Goal: Transaction & Acquisition: Subscribe to service/newsletter

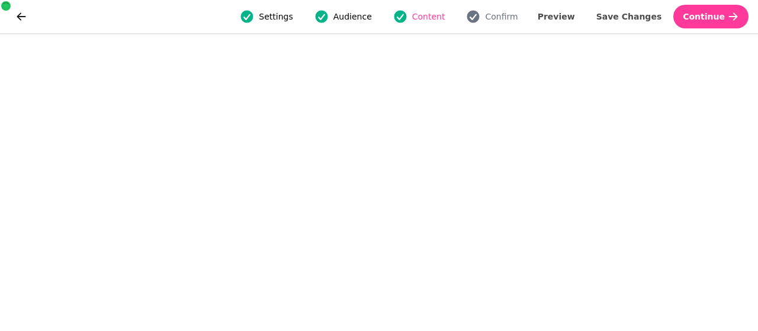
scroll to position [37, 0]
click at [633, 17] on span "Save Changes" at bounding box center [630, 16] width 66 height 8
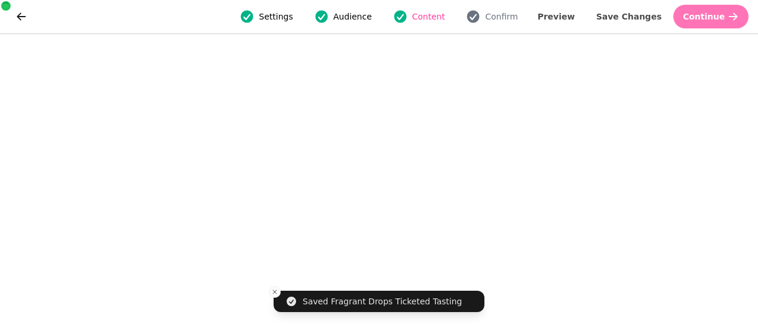
click at [721, 21] on span "Continue" at bounding box center [704, 16] width 42 height 8
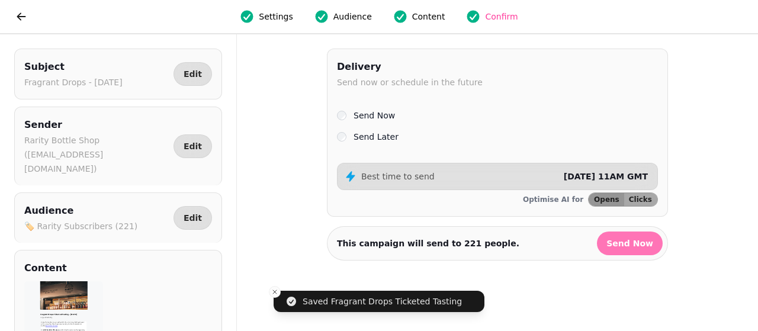
click at [625, 239] on span "Send Now" at bounding box center [630, 243] width 47 height 8
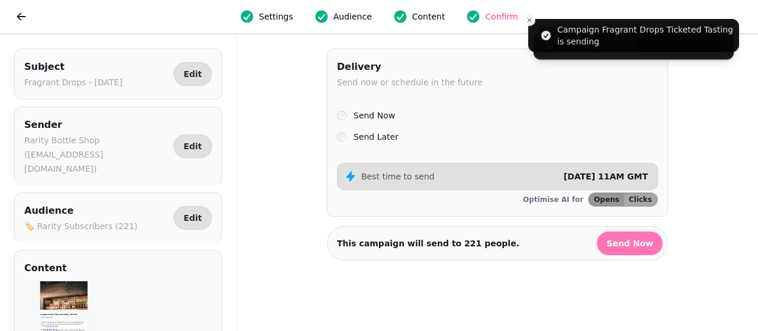
select select "**"
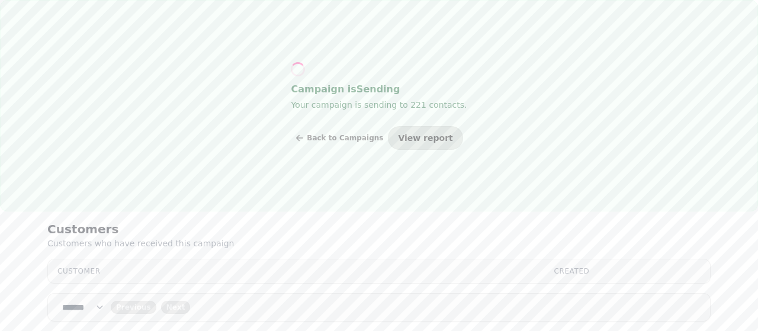
click at [423, 138] on span "View report" at bounding box center [425, 138] width 55 height 8
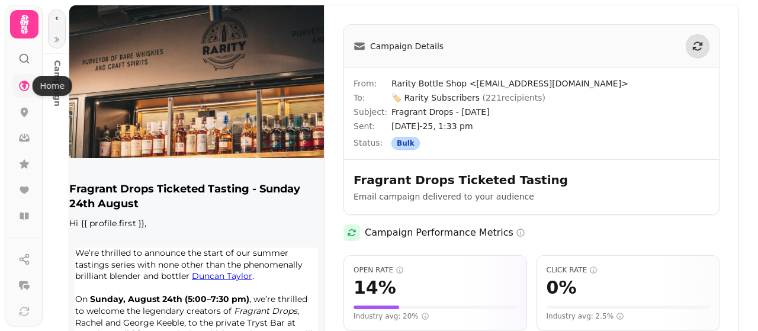
click at [24, 87] on icon at bounding box center [24, 86] width 11 height 11
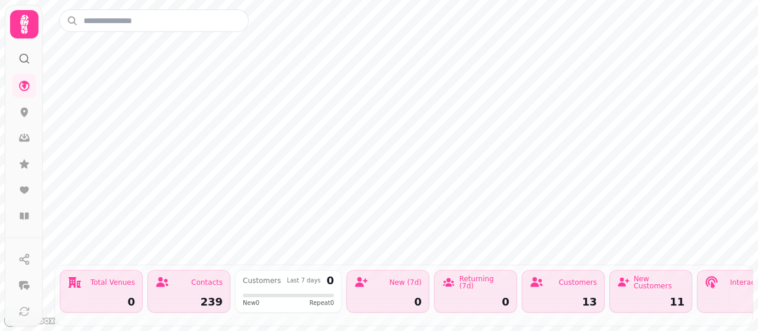
click at [29, 65] on div at bounding box center [24, 54] width 21 height 31
click at [28, 63] on icon at bounding box center [24, 59] width 12 height 12
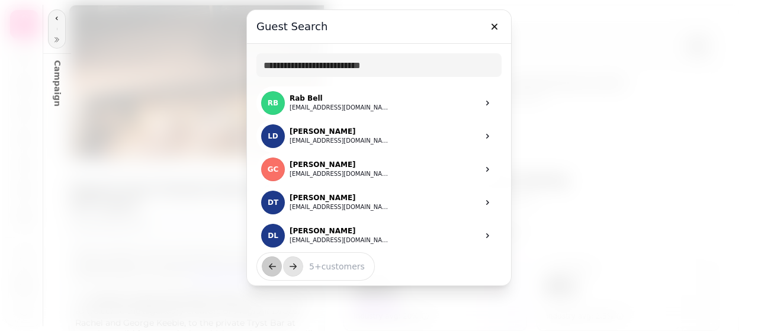
select select "**"
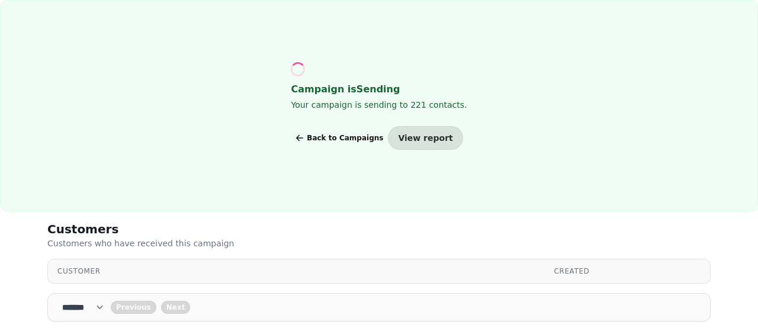
click at [369, 135] on span "Back to Campaigns" at bounding box center [345, 138] width 76 height 7
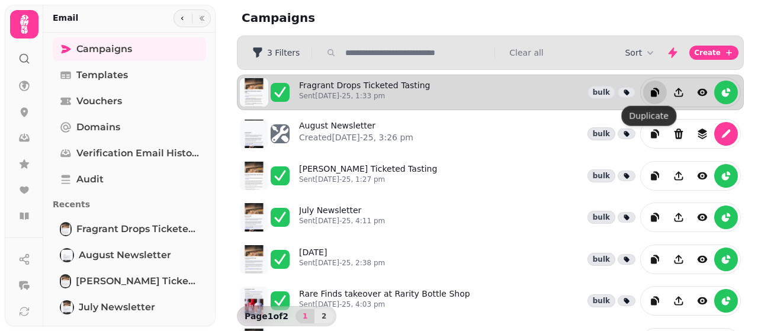
click at [649, 88] on icon "duplicate" at bounding box center [655, 93] width 12 height 12
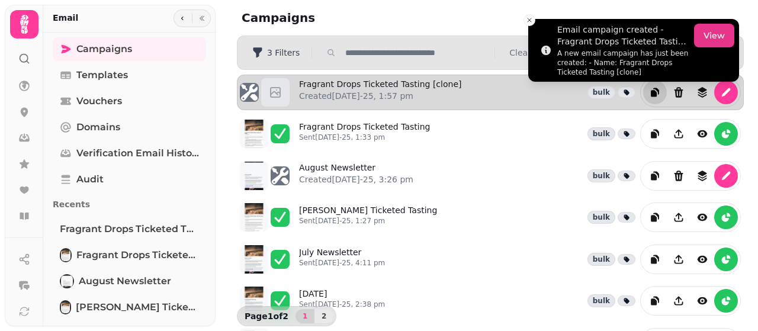
click at [700, 35] on button "View" at bounding box center [714, 36] width 40 height 24
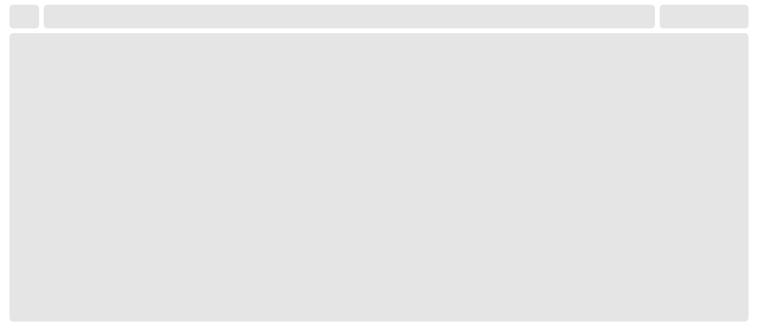
select select "**********"
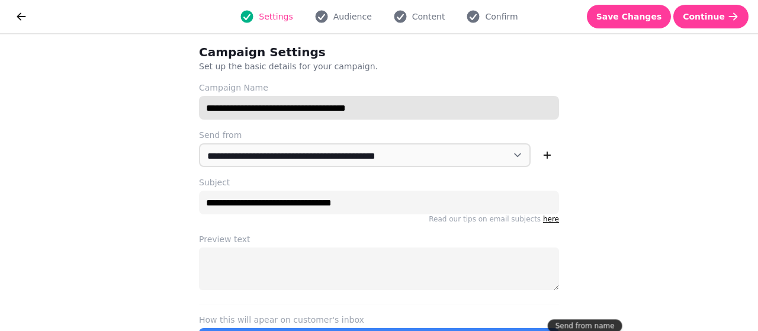
click at [379, 116] on input "**********" at bounding box center [379, 108] width 360 height 24
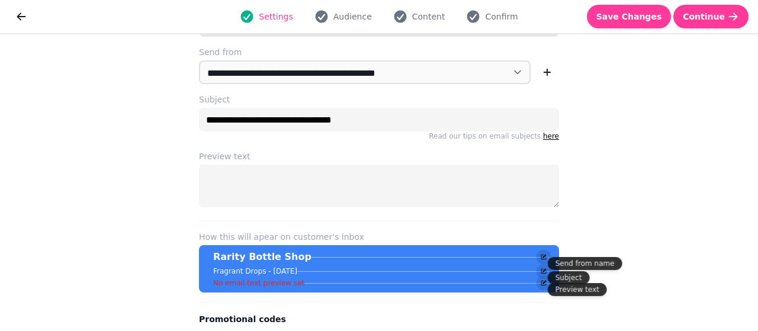
scroll to position [117, 0]
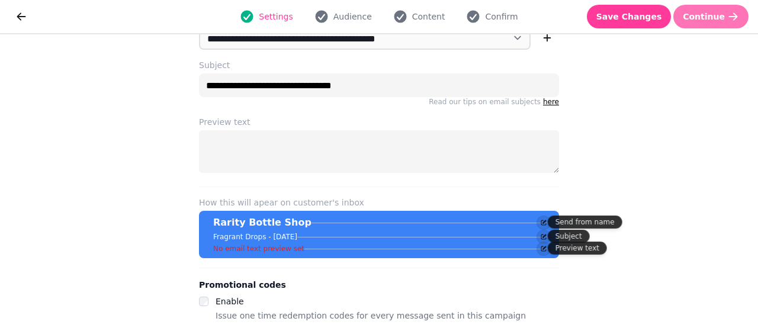
type input "**********"
click at [697, 21] on span "Continue" at bounding box center [704, 16] width 42 height 8
select select "**********"
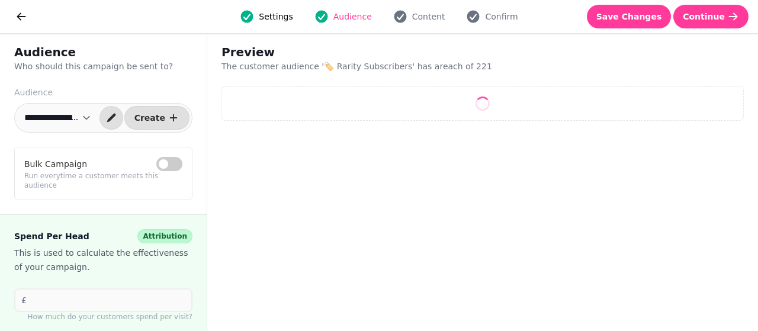
select select "**"
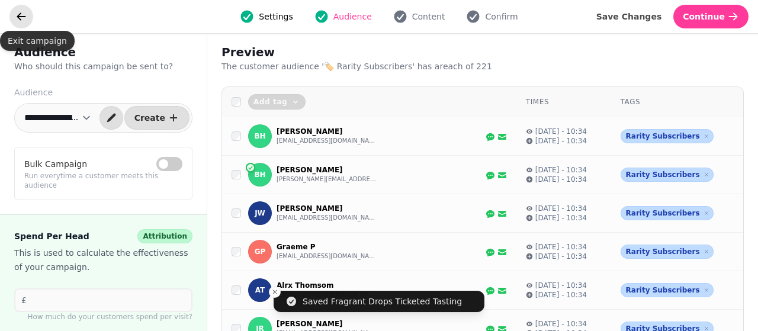
click at [23, 18] on icon "go back" at bounding box center [21, 17] width 12 height 12
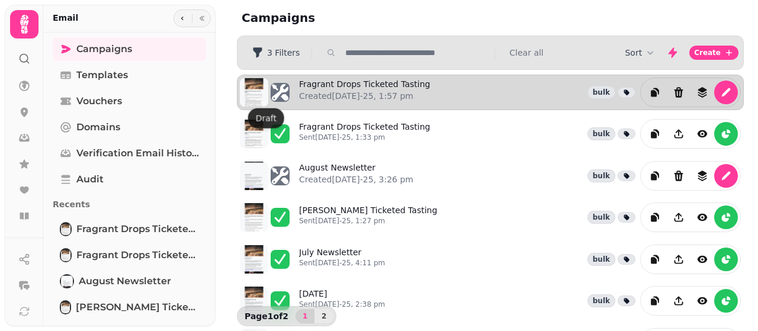
click at [283, 91] on icon at bounding box center [280, 92] width 19 height 19
click at [350, 78] on link "Fragrant Drops Ticketed Tasting Created 18th Aug-25, 1:57 pm" at bounding box center [364, 92] width 131 height 28
select select "**********"
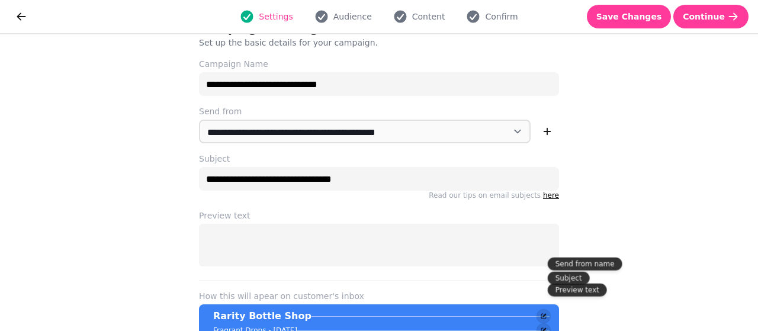
scroll to position [117, 0]
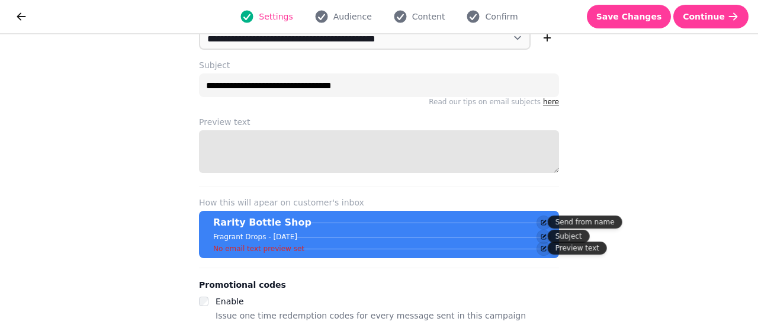
click at [312, 153] on textarea "Preview text" at bounding box center [379, 151] width 360 height 43
click at [551, 171] on textarea "Preview text" at bounding box center [379, 151] width 360 height 43
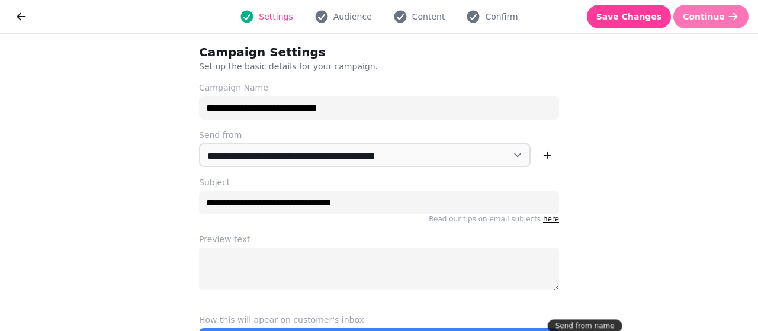
click at [705, 8] on button "Continue" at bounding box center [711, 17] width 75 height 24
select select "**********"
select select "**"
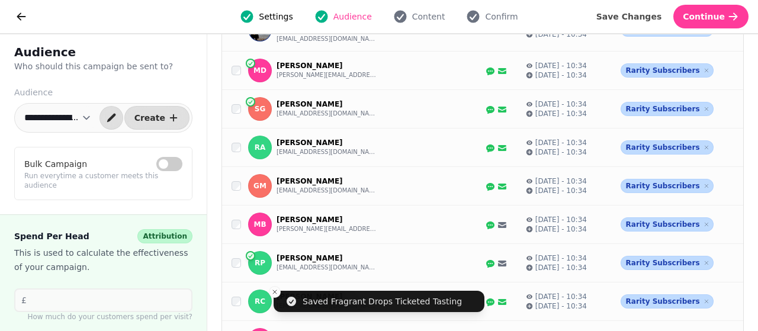
scroll to position [789, 0]
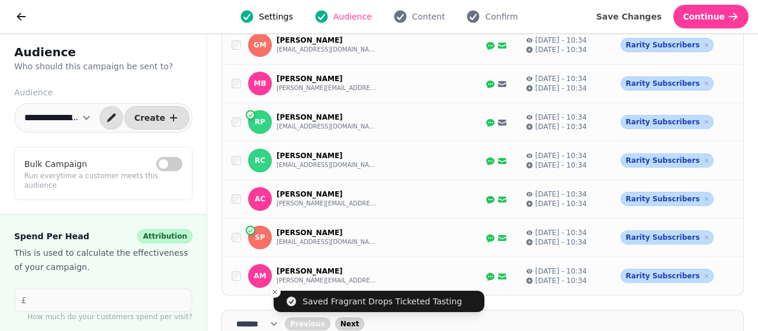
click at [356, 321] on span "Next" at bounding box center [350, 324] width 19 height 7
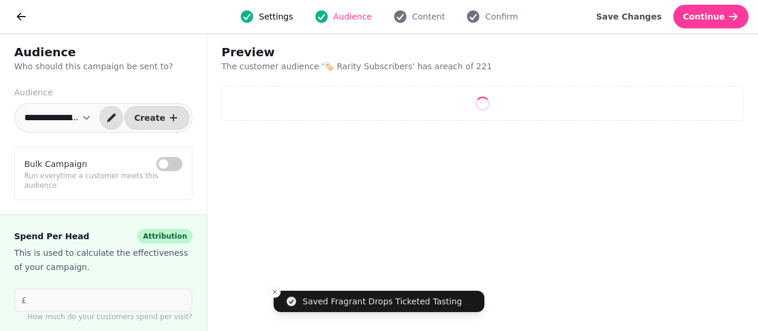
scroll to position [0, 0]
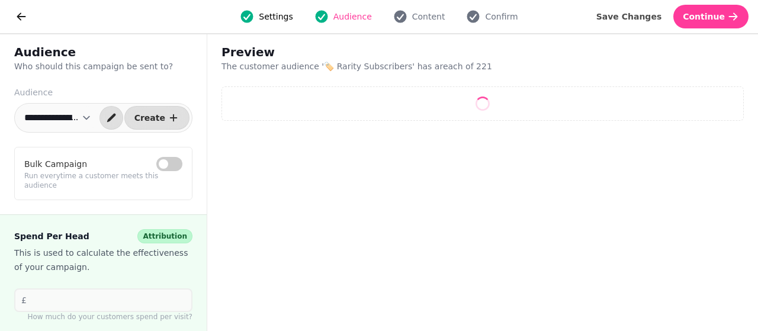
select select "**"
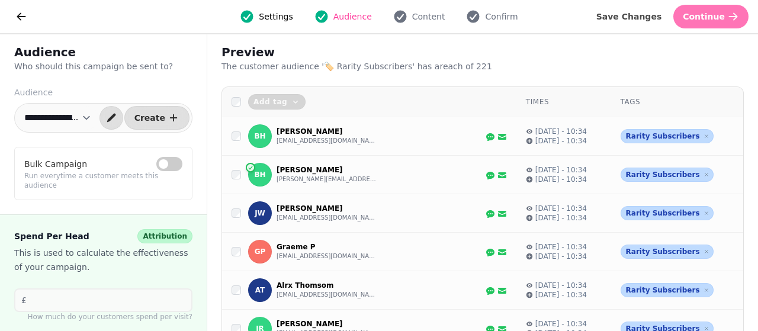
click at [713, 8] on button "Continue" at bounding box center [711, 17] width 75 height 24
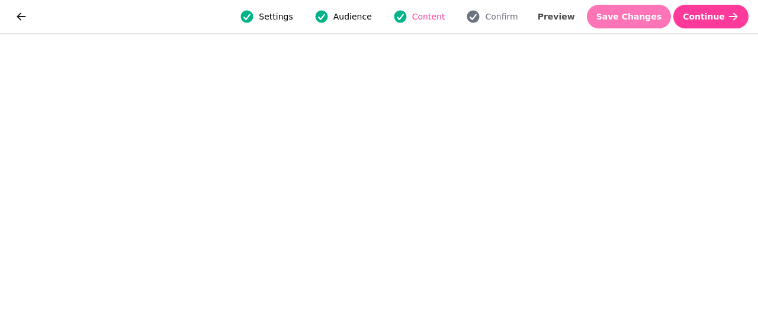
click at [639, 17] on span "Save Changes" at bounding box center [630, 16] width 66 height 8
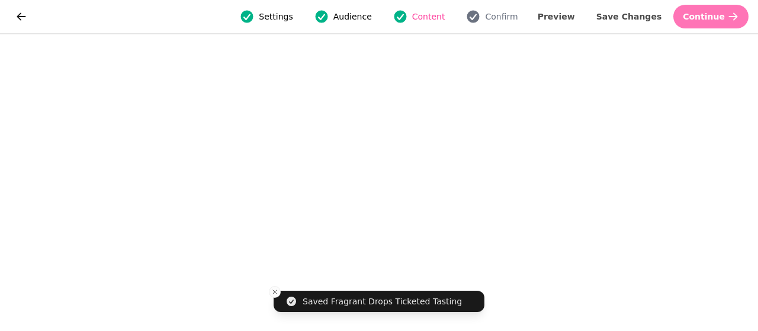
click at [724, 15] on span "Continue" at bounding box center [704, 16] width 42 height 8
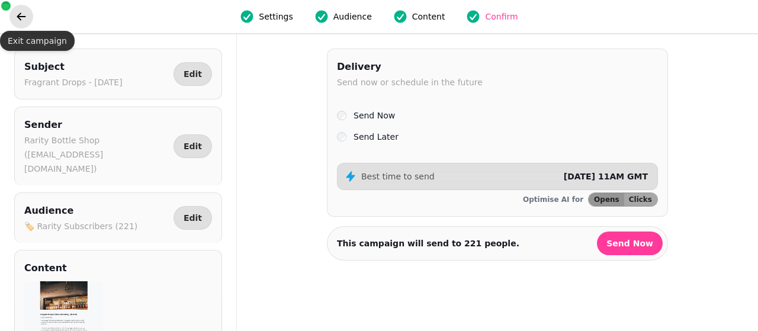
click at [18, 12] on icon "go back" at bounding box center [21, 17] width 12 height 12
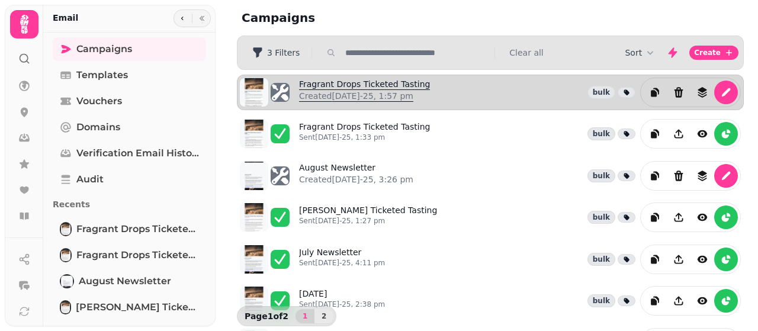
click at [376, 84] on link "Fragrant Drops Ticketed Tasting Created 18th Aug-25, 1:57 pm" at bounding box center [364, 92] width 131 height 28
select select "**********"
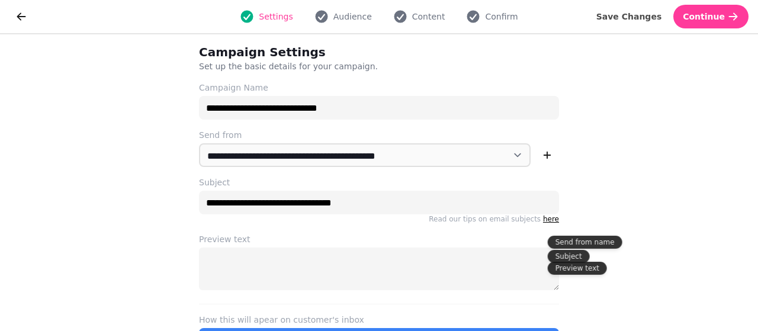
scroll to position [117, 0]
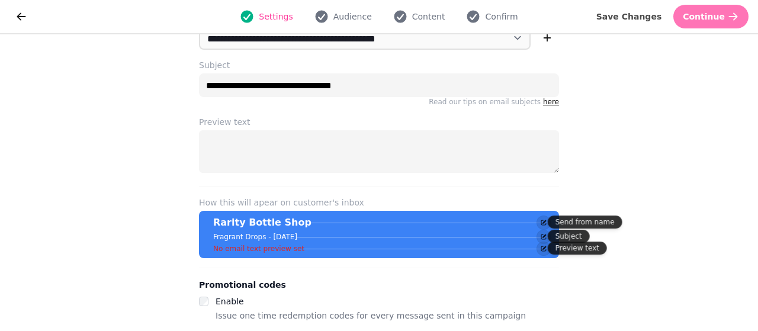
click at [728, 9] on button "Continue" at bounding box center [711, 17] width 75 height 24
select select "**********"
select select "**"
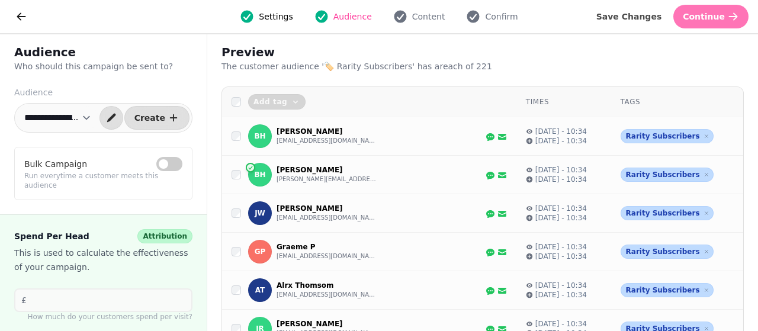
click at [705, 19] on span "Continue" at bounding box center [704, 16] width 42 height 8
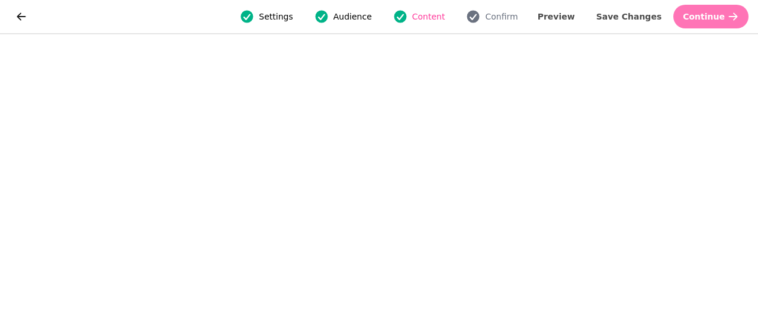
click at [704, 18] on span "Continue" at bounding box center [704, 16] width 42 height 8
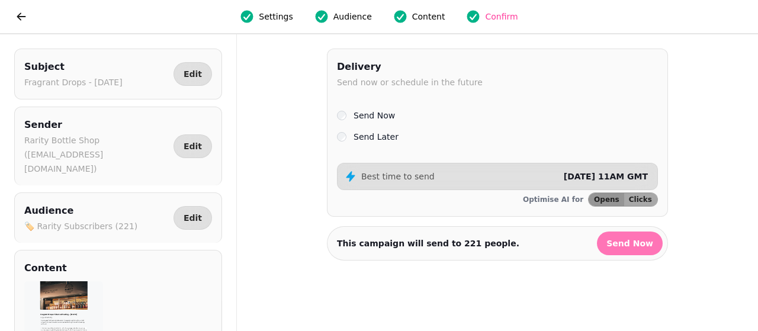
click at [634, 240] on span "Send Now" at bounding box center [630, 243] width 47 height 8
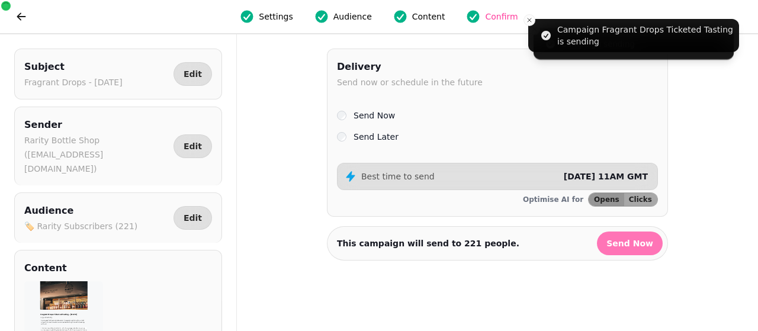
select select "**"
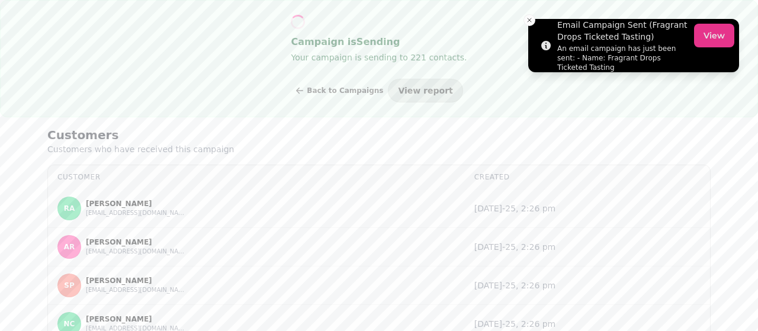
click at [708, 35] on button "View" at bounding box center [714, 36] width 40 height 24
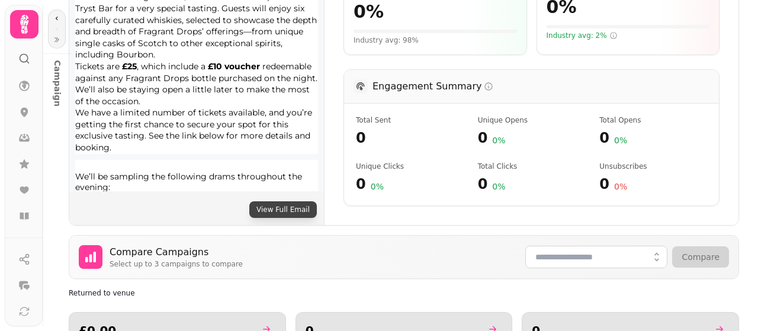
scroll to position [436, 0]
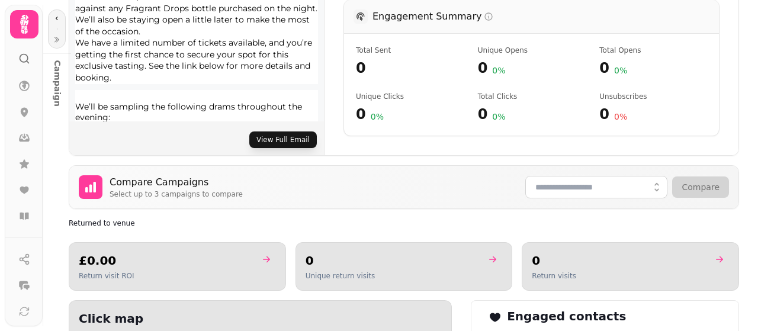
click at [267, 136] on button "View Full Email" at bounding box center [283, 140] width 68 height 17
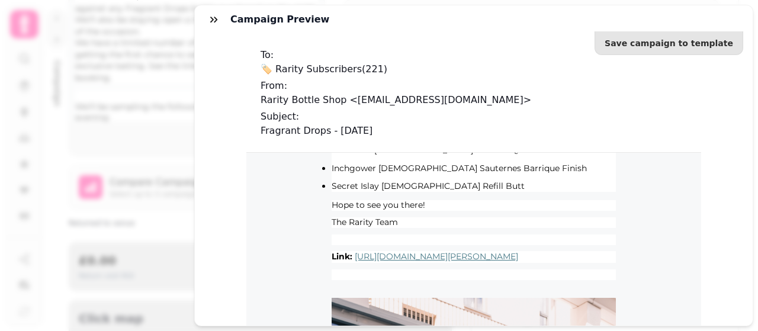
scroll to position [587, 0]
click at [207, 16] on button "button" at bounding box center [214, 20] width 24 height 24
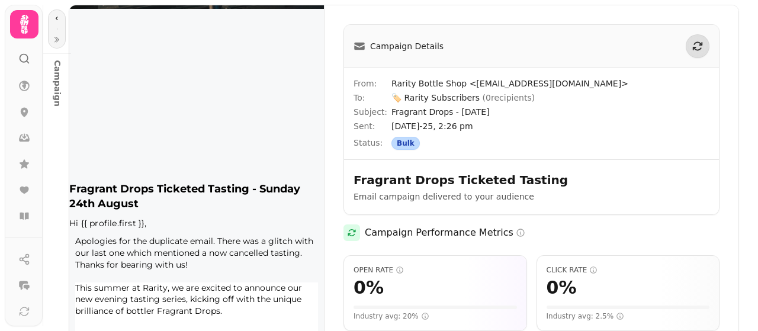
click at [484, 100] on span "( 0 recipients)" at bounding box center [509, 97] width 53 height 9
click at [25, 82] on icon at bounding box center [24, 86] width 11 height 11
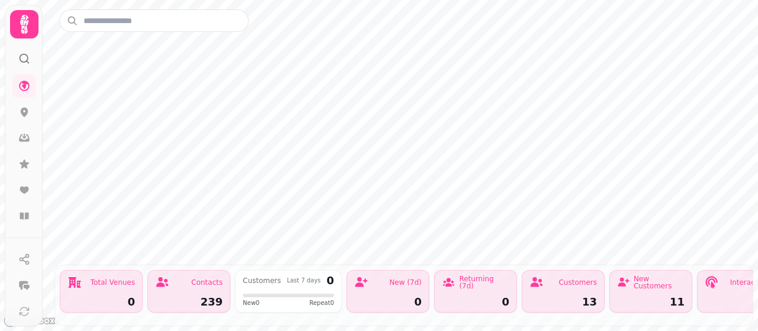
scroll to position [0, 21]
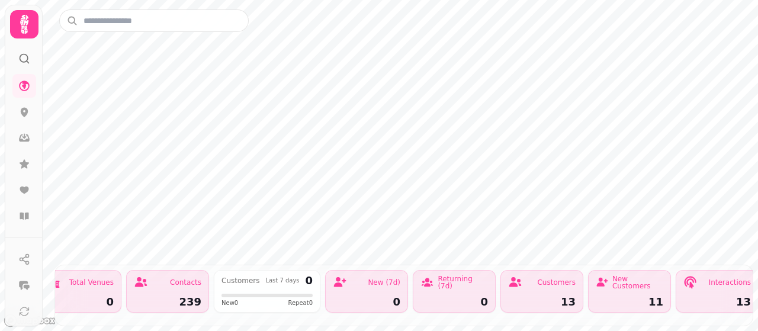
click at [16, 29] on icon at bounding box center [24, 24] width 24 height 24
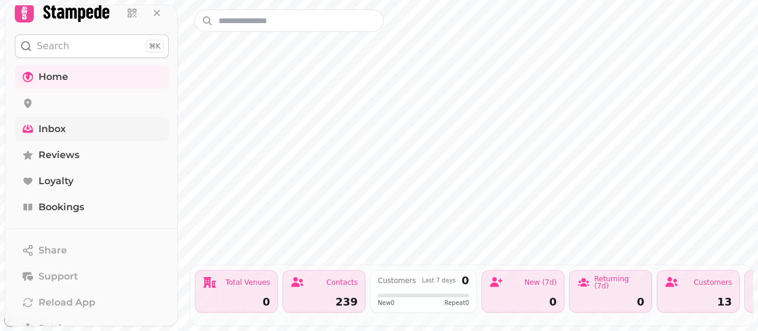
scroll to position [0, 0]
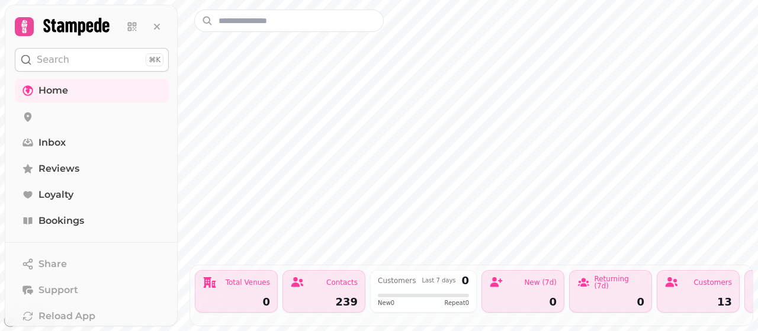
click at [20, 21] on icon at bounding box center [24, 26] width 17 height 17
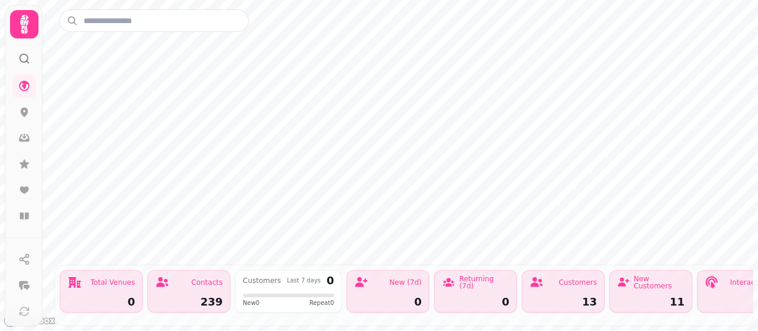
click at [25, 60] on icon at bounding box center [24, 59] width 12 height 12
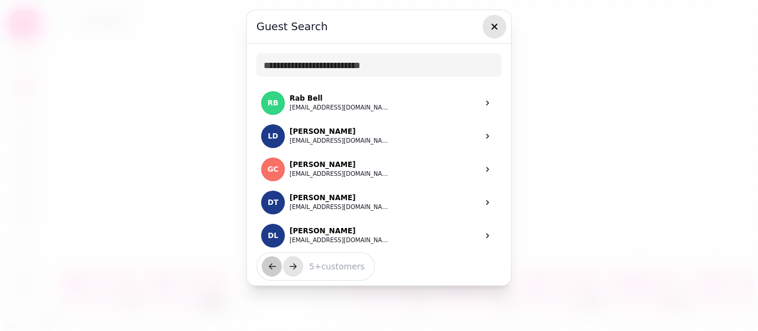
click at [499, 18] on button "button" at bounding box center [495, 27] width 24 height 24
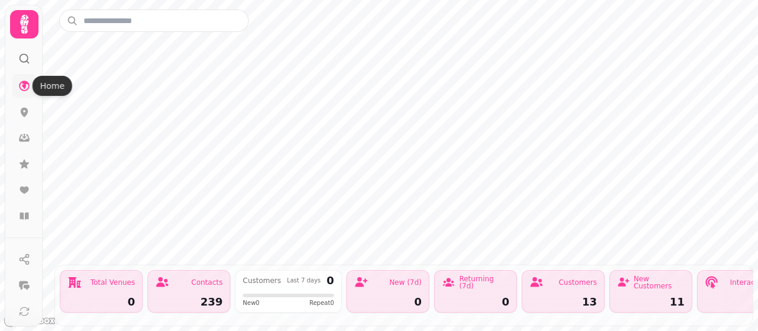
click at [26, 81] on icon at bounding box center [24, 86] width 12 height 12
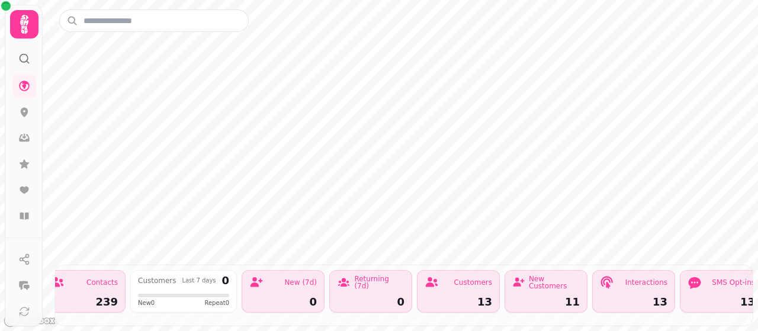
scroll to position [0, 90]
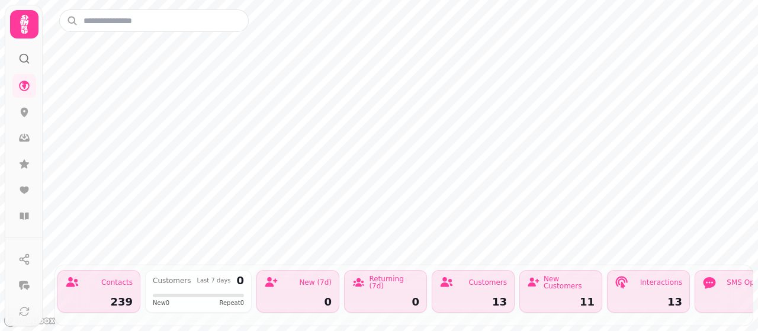
click at [22, 25] on icon at bounding box center [24, 24] width 24 height 24
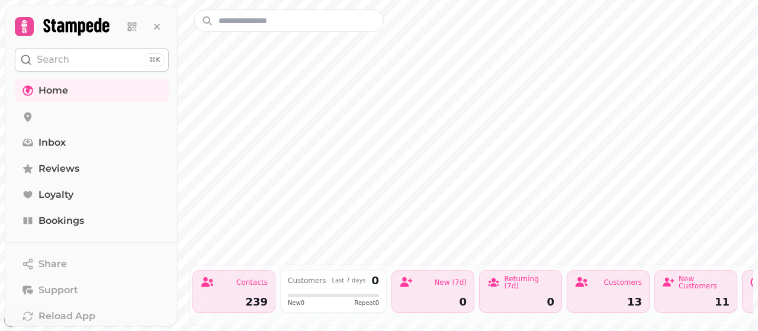
click at [84, 56] on button "Search ⌘K" at bounding box center [92, 60] width 154 height 24
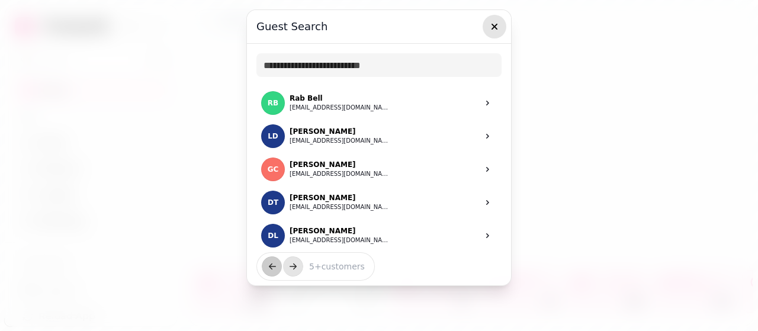
click at [494, 21] on icon "button" at bounding box center [495, 27] width 12 height 12
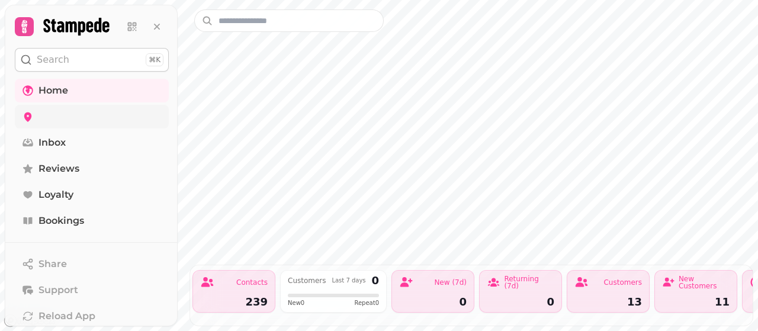
click at [50, 110] on link at bounding box center [92, 117] width 154 height 24
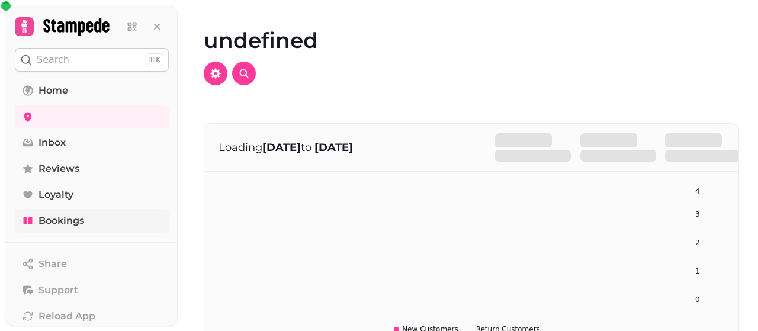
scroll to position [110, 0]
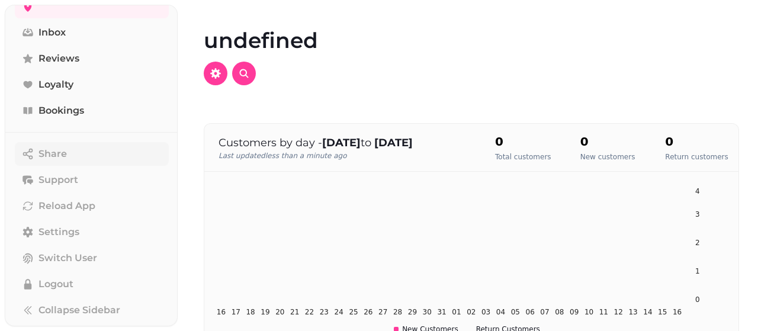
click at [84, 142] on button "Share" at bounding box center [92, 154] width 154 height 24
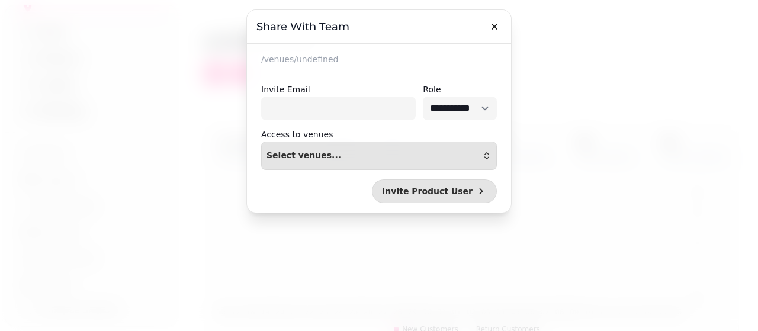
select select
click at [493, 27] on icon "button" at bounding box center [495, 27] width 12 height 12
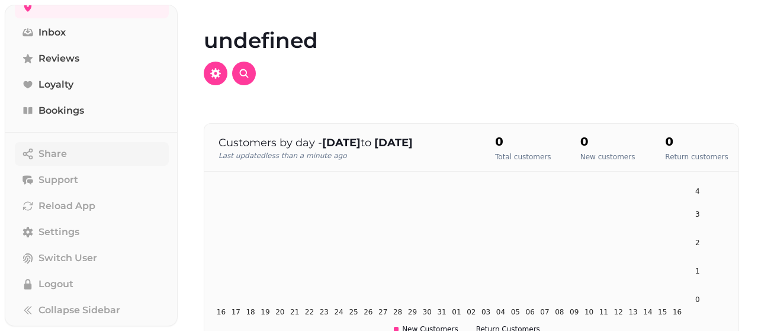
scroll to position [0, 0]
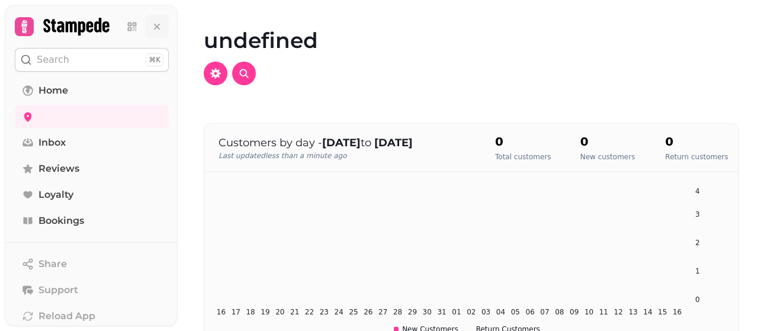
click at [155, 23] on icon at bounding box center [157, 27] width 12 height 12
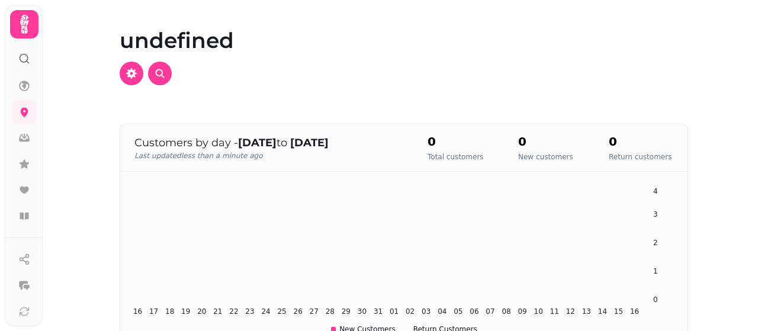
click at [22, 57] on icon at bounding box center [24, 59] width 12 height 12
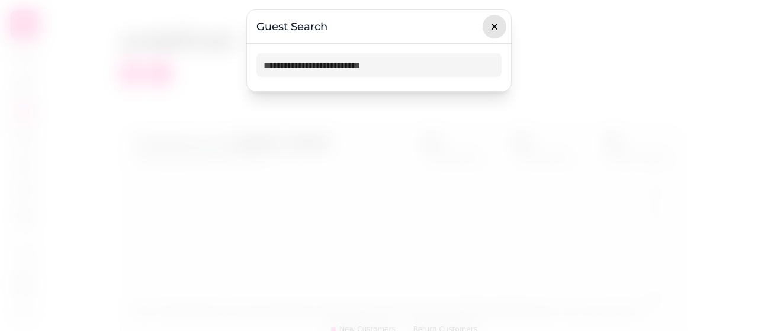
click at [498, 22] on icon "button" at bounding box center [495, 27] width 12 height 12
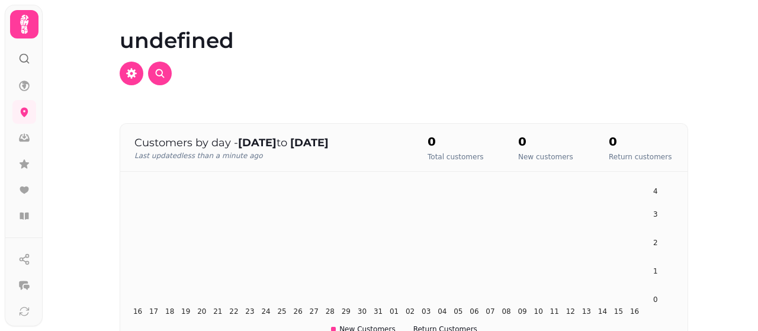
click at [26, 27] on icon at bounding box center [24, 24] width 8 height 19
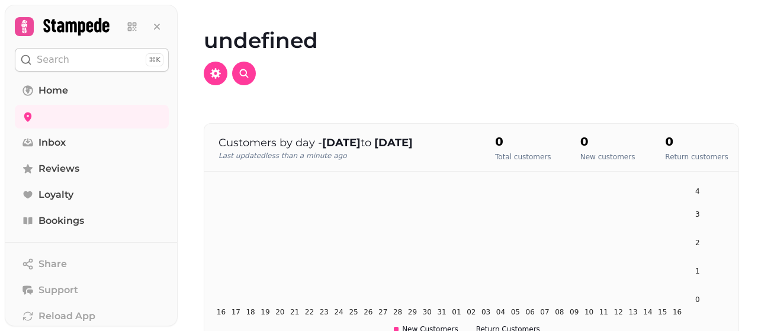
click at [26, 27] on icon at bounding box center [24, 26] width 17 height 17
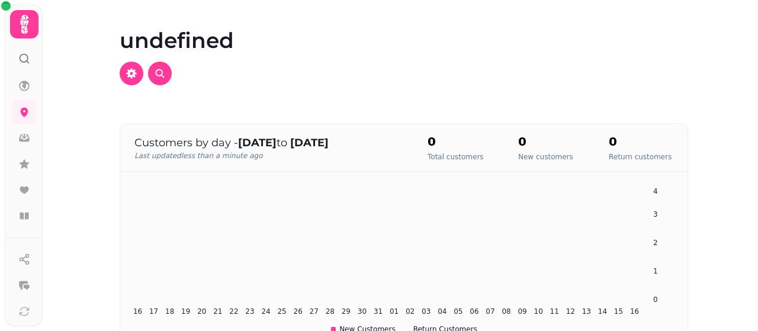
click at [24, 24] on icon at bounding box center [24, 24] width 8 height 19
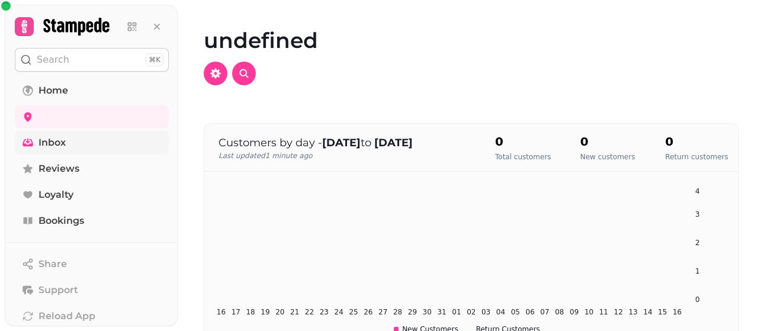
click at [59, 148] on span "Inbox" at bounding box center [52, 143] width 27 height 14
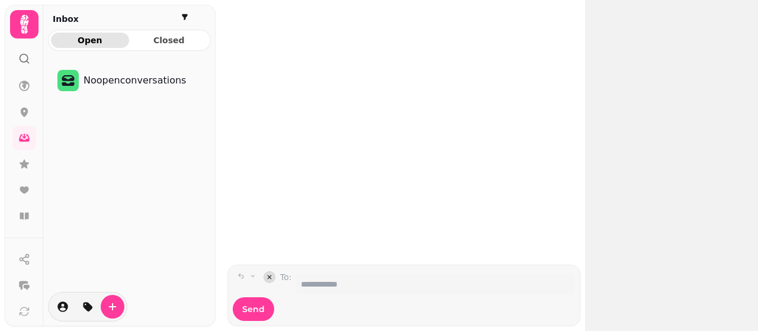
click at [20, 56] on circle at bounding box center [24, 59] width 8 height 8
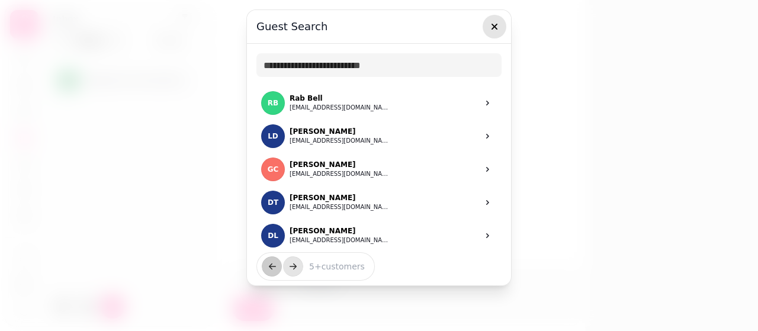
click at [491, 26] on icon "button" at bounding box center [495, 27] width 12 height 12
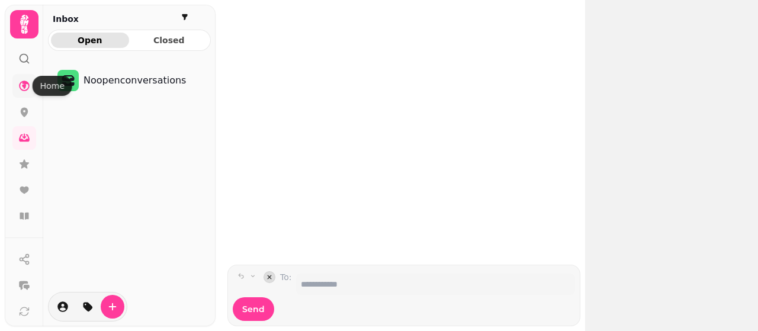
click at [27, 90] on icon at bounding box center [24, 86] width 12 height 12
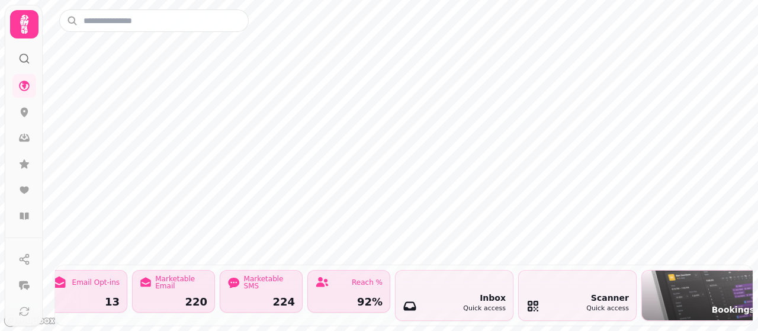
scroll to position [0, 1121]
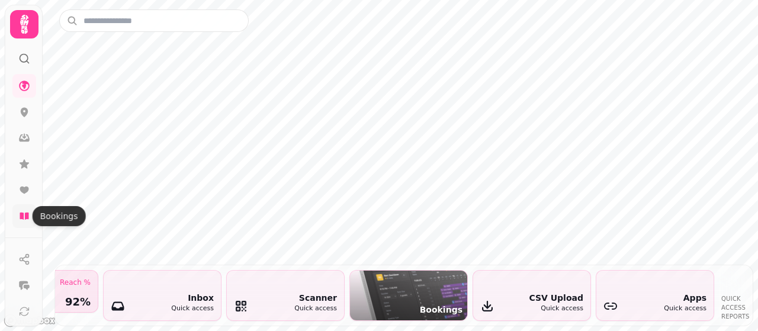
click at [19, 221] on icon at bounding box center [24, 216] width 12 height 12
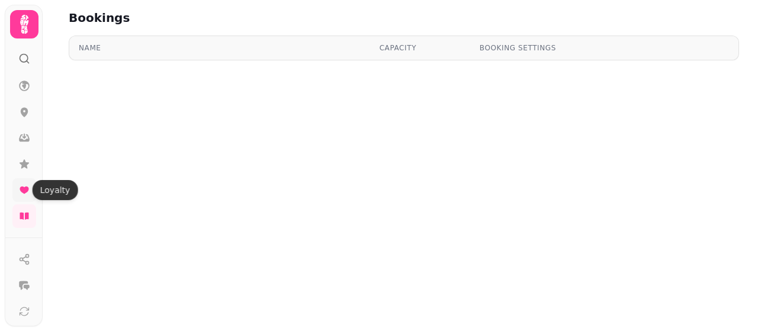
click at [19, 190] on icon at bounding box center [24, 190] width 12 height 12
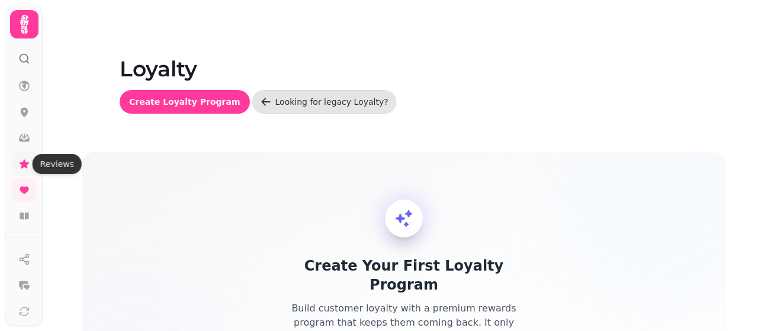
click at [23, 165] on icon at bounding box center [24, 163] width 9 height 9
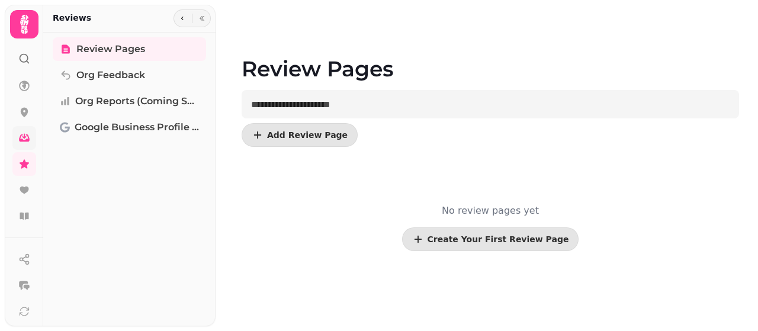
drag, startPoint x: 23, startPoint y: 150, endPoint x: 21, endPoint y: 140, distance: 9.6
click at [21, 140] on nav at bounding box center [24, 151] width 31 height 154
click at [21, 140] on icon at bounding box center [24, 139] width 11 height 8
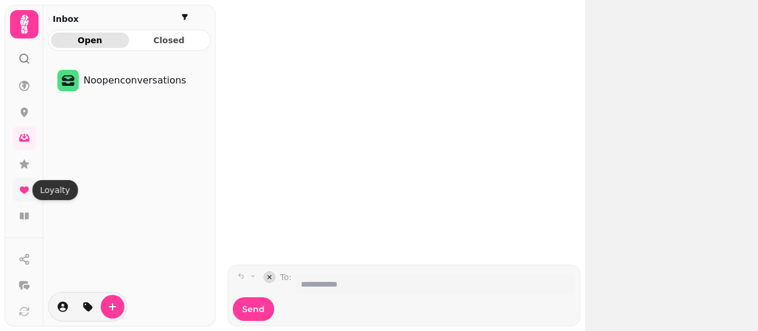
scroll to position [79, 0]
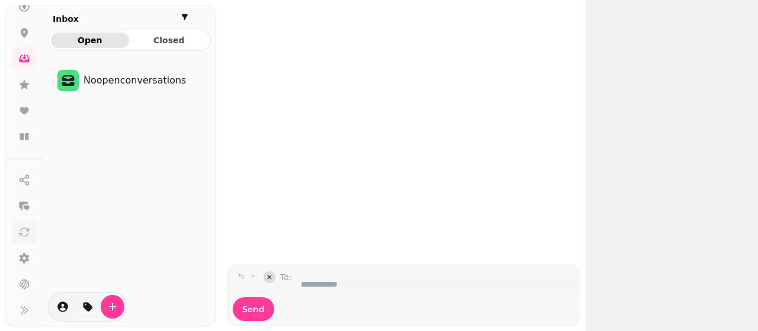
click at [24, 235] on icon at bounding box center [24, 232] width 9 height 8
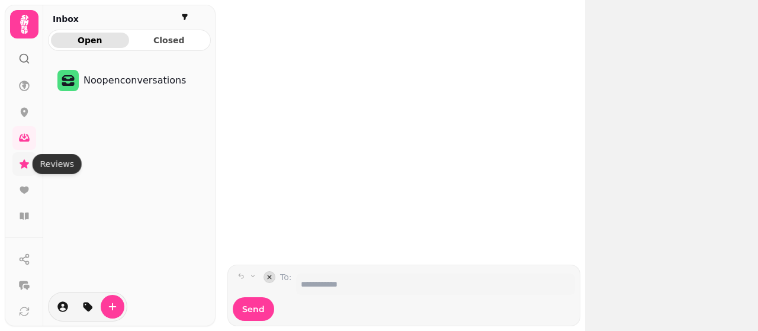
scroll to position [105, 0]
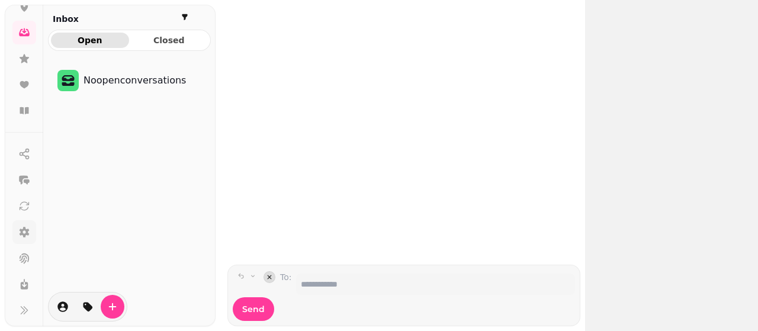
click at [21, 232] on icon at bounding box center [25, 232] width 10 height 11
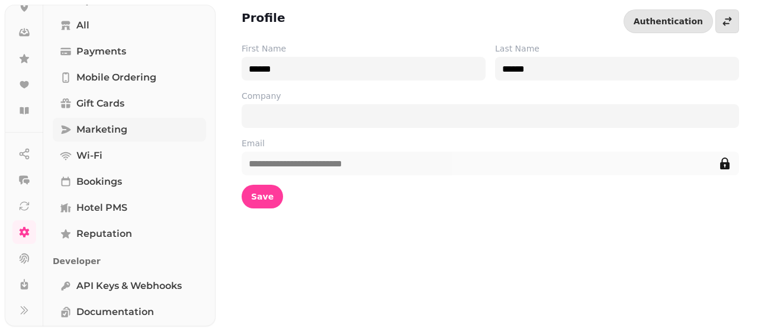
scroll to position [241, 0]
click at [132, 119] on link "Marketing" at bounding box center [129, 131] width 153 height 24
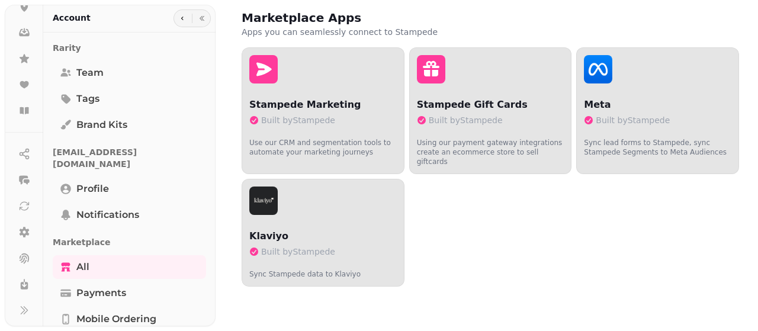
click at [85, 14] on div "Account" at bounding box center [129, 19] width 172 height 28
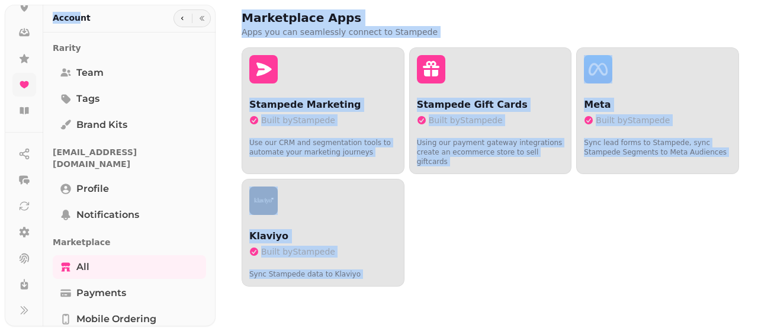
drag, startPoint x: 76, startPoint y: 14, endPoint x: 30, endPoint y: 92, distance: 90.6
click at [30, 92] on body "Marketplace Apps Apps you can seamlessly connect to Stampede Stampede Marketing…" at bounding box center [379, 165] width 758 height 331
click at [218, 182] on div "Marketplace Apps Apps you can seamlessly connect to Stampede Stampede Marketing…" at bounding box center [487, 165] width 543 height 331
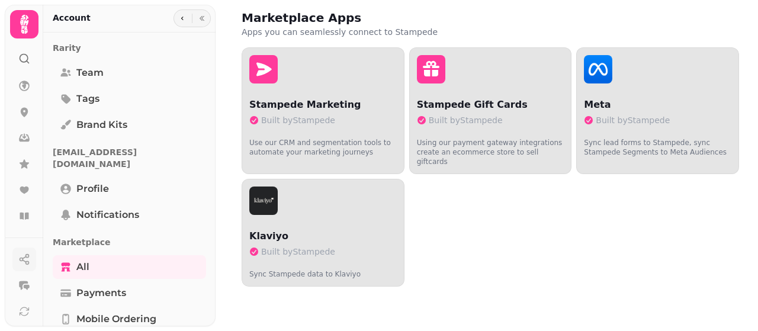
click at [21, 261] on circle "button" at bounding box center [21, 259] width 3 height 3
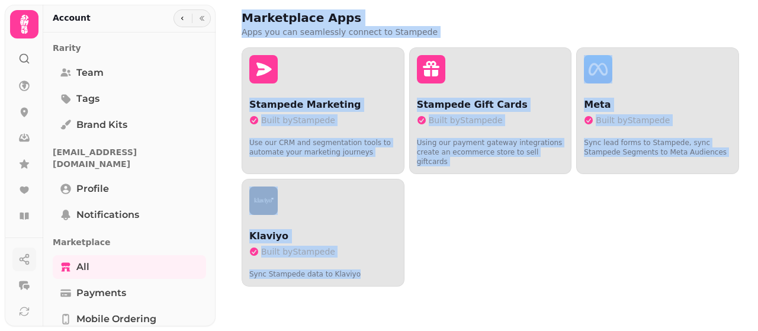
click at [24, 261] on line "button" at bounding box center [25, 261] width 4 height 2
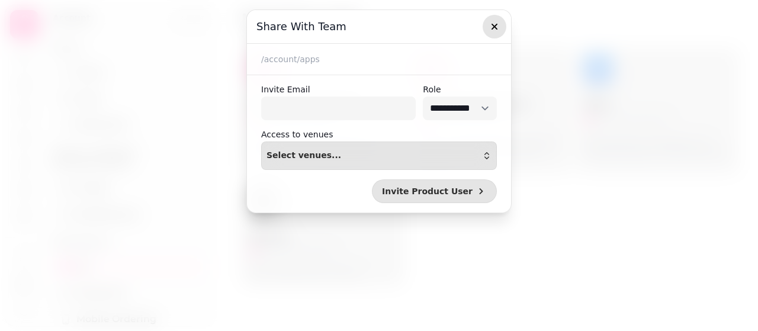
click at [498, 21] on icon "button" at bounding box center [495, 27] width 12 height 12
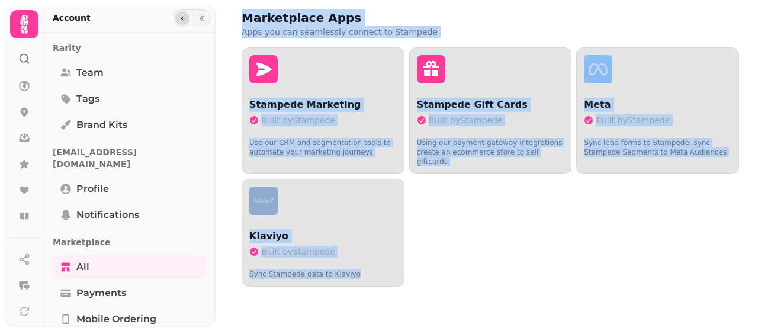
click at [183, 23] on button "button" at bounding box center [182, 18] width 14 height 14
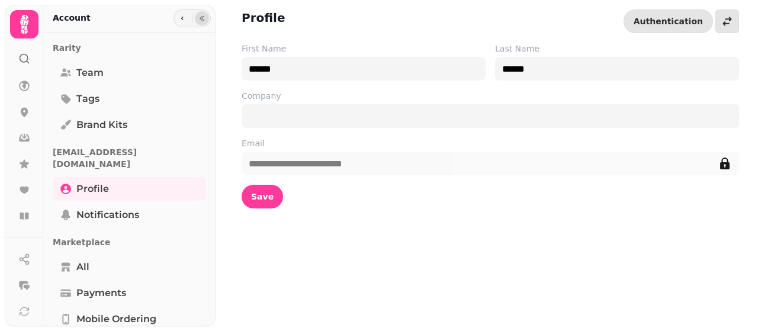
click at [199, 17] on icon "button" at bounding box center [202, 18] width 7 height 7
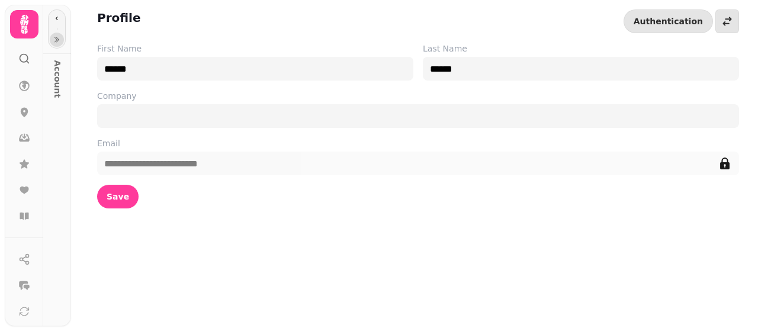
click at [24, 24] on icon at bounding box center [24, 24] width 8 height 19
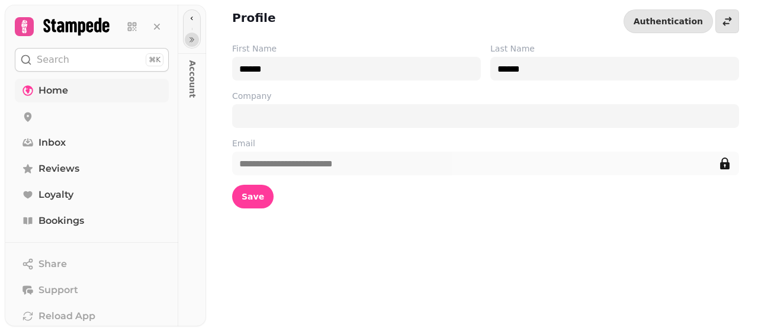
click at [53, 96] on span "Home" at bounding box center [54, 91] width 30 height 14
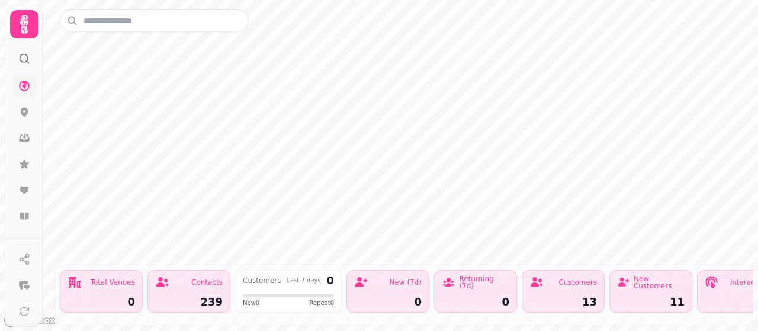
click at [21, 57] on icon at bounding box center [24, 59] width 12 height 12
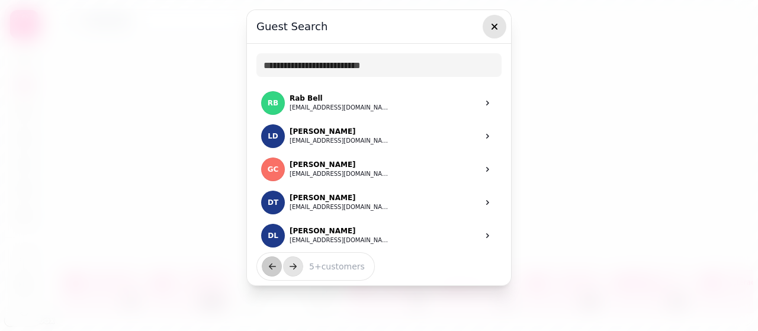
click at [499, 17] on button "button" at bounding box center [495, 27] width 24 height 24
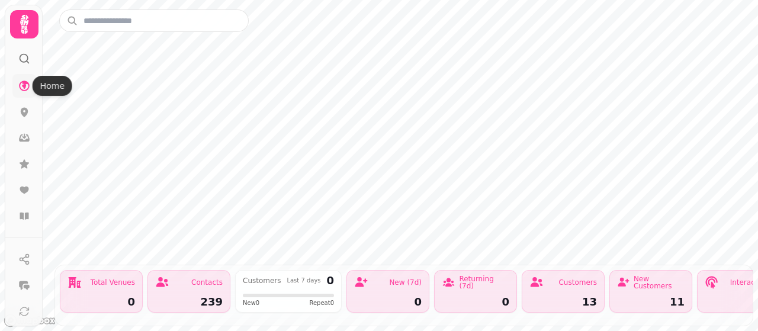
click at [26, 89] on icon at bounding box center [24, 86] width 11 height 11
click at [25, 105] on link at bounding box center [24, 112] width 24 height 24
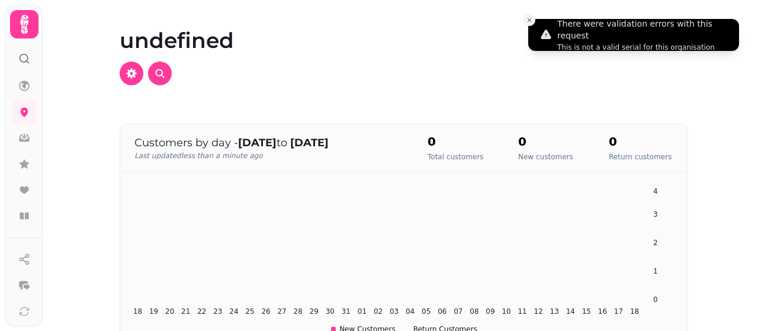
click at [525, 20] on button "Close toast" at bounding box center [530, 20] width 12 height 12
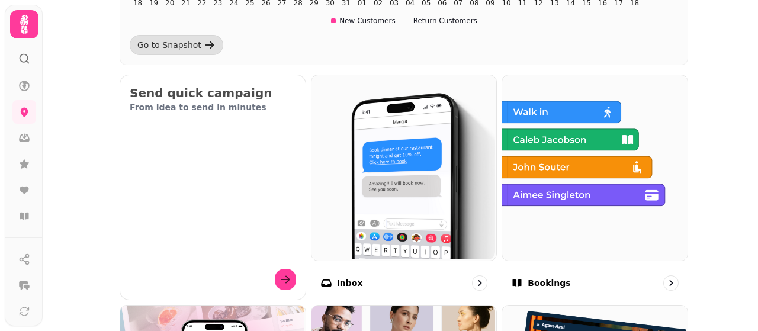
scroll to position [308, 0]
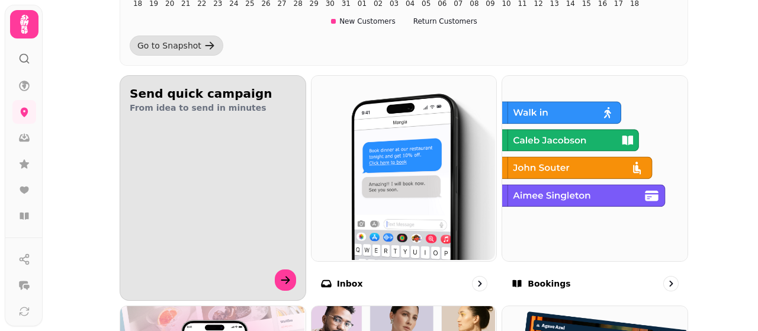
click at [188, 82] on div "Send quick campaign From idea to send in minutes" at bounding box center [212, 99] width 185 height 47
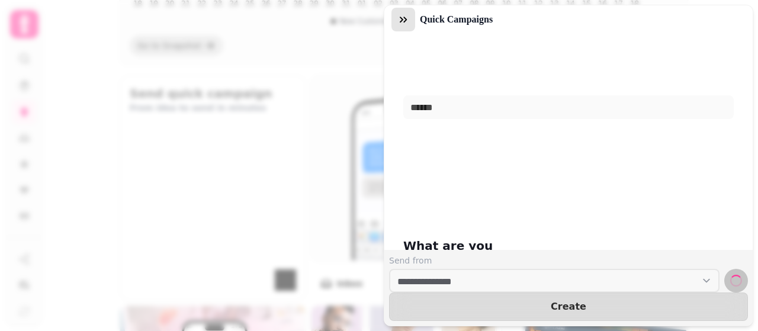
click at [402, 20] on icon "button" at bounding box center [403, 20] width 7 height 6
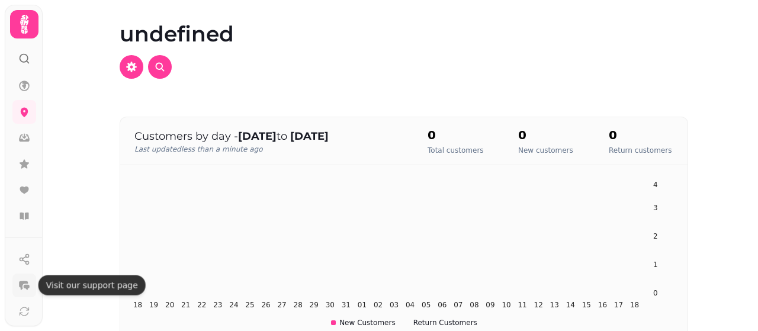
scroll to position [105, 0]
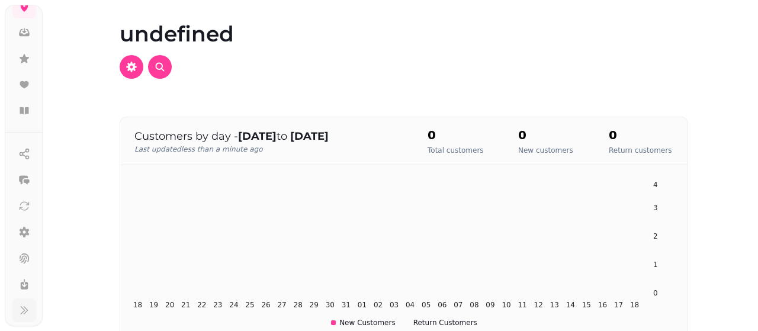
click at [23, 313] on icon at bounding box center [24, 311] width 12 height 12
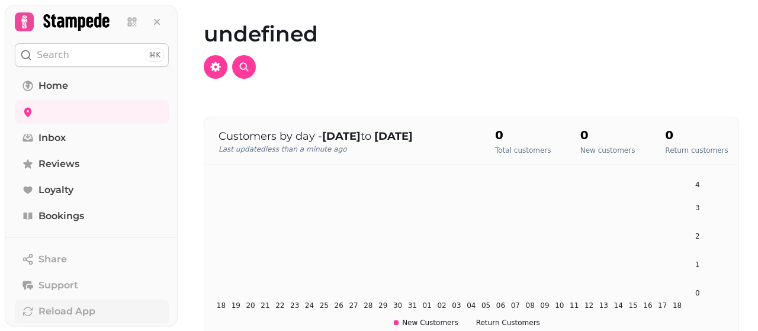
scroll to position [0, 0]
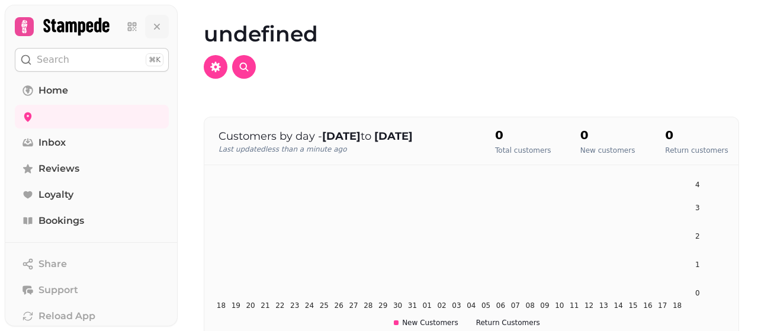
click at [153, 34] on button at bounding box center [157, 27] width 24 height 24
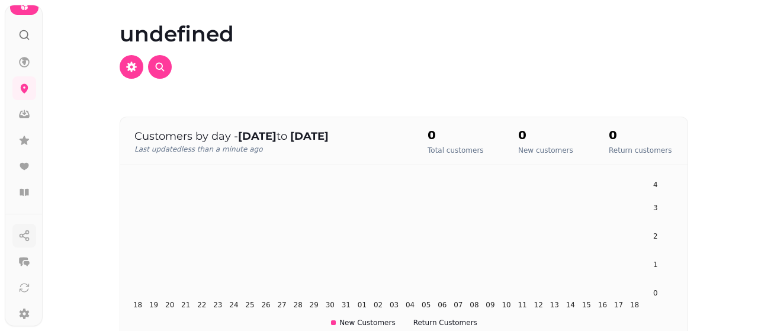
scroll to position [105, 0]
click at [20, 305] on icon at bounding box center [24, 311] width 12 height 12
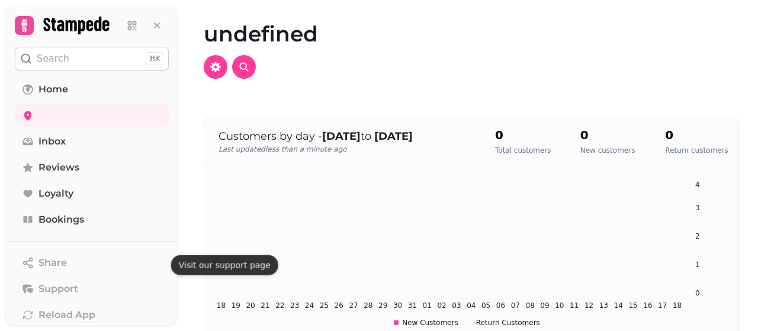
scroll to position [0, 0]
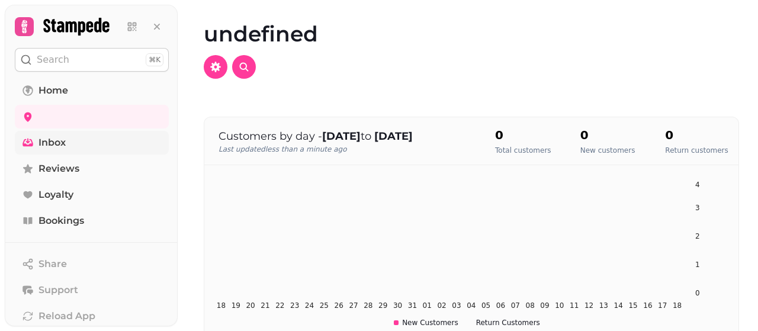
click at [65, 154] on link "Inbox" at bounding box center [92, 143] width 154 height 24
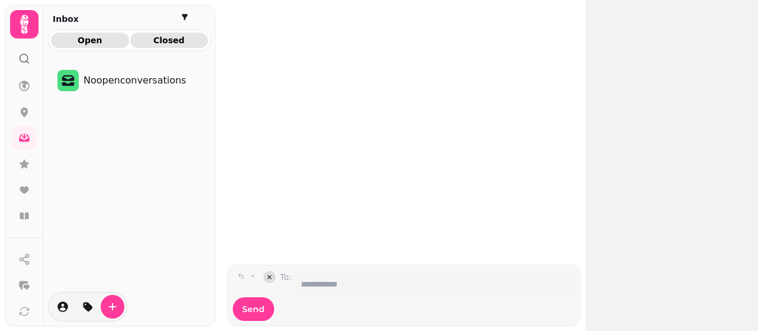
click at [169, 39] on span "Closed" at bounding box center [169, 40] width 59 height 8
click at [97, 36] on span "Open" at bounding box center [89, 40] width 59 height 8
click at [62, 308] on icon "button" at bounding box center [62, 307] width 11 height 11
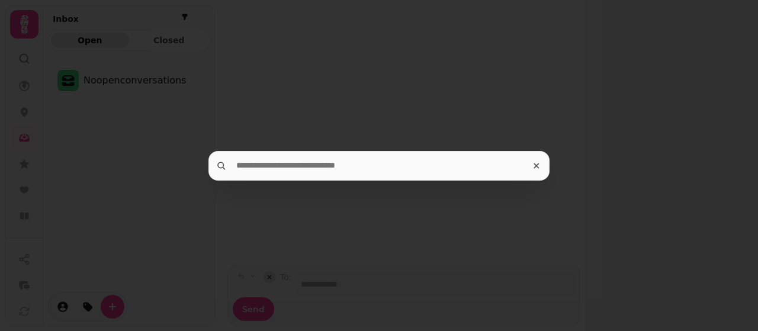
click at [538, 168] on icon at bounding box center [537, 166] width 11 height 12
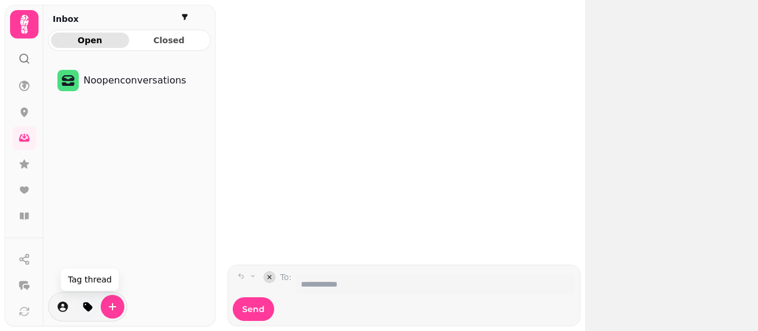
click at [83, 312] on icon "tag-thread" at bounding box center [88, 307] width 12 height 12
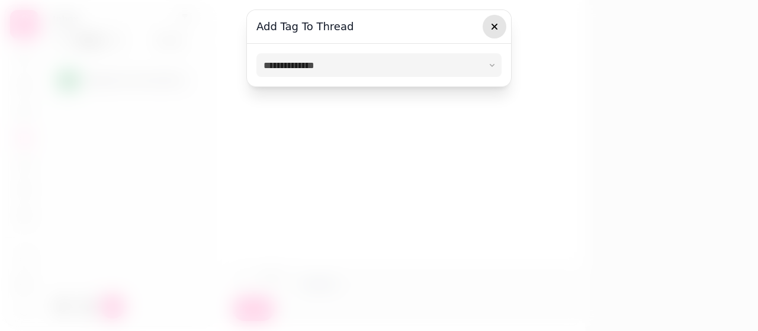
click at [491, 23] on icon "button" at bounding box center [495, 27] width 12 height 12
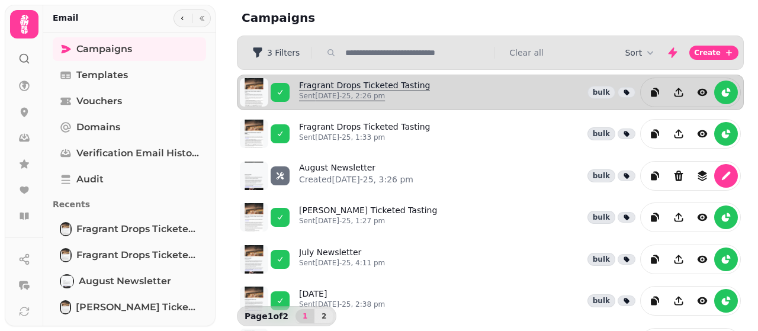
click at [396, 88] on link "Fragrant Drops Ticketed Tasting Sent [DATE]-25, 2:26 pm" at bounding box center [364, 92] width 131 height 26
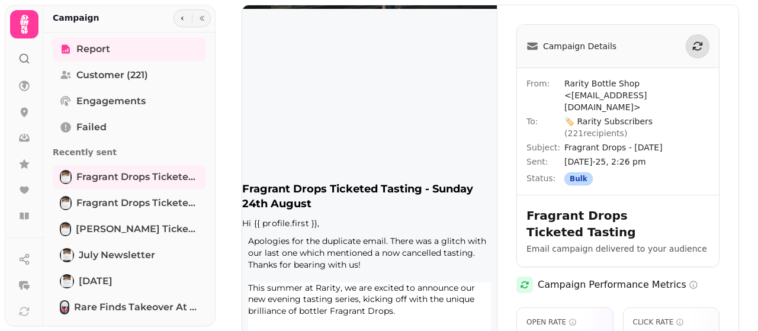
click at [497, 155] on img at bounding box center [369, 281] width 255 height 552
click at [730, 93] on div "View Full Email Campaign Details From: Rarity Bottle Shop <[EMAIL_ADDRESS][DOMA…" at bounding box center [491, 334] width 498 height 658
